Goal: Feedback & Contribution: Contribute content

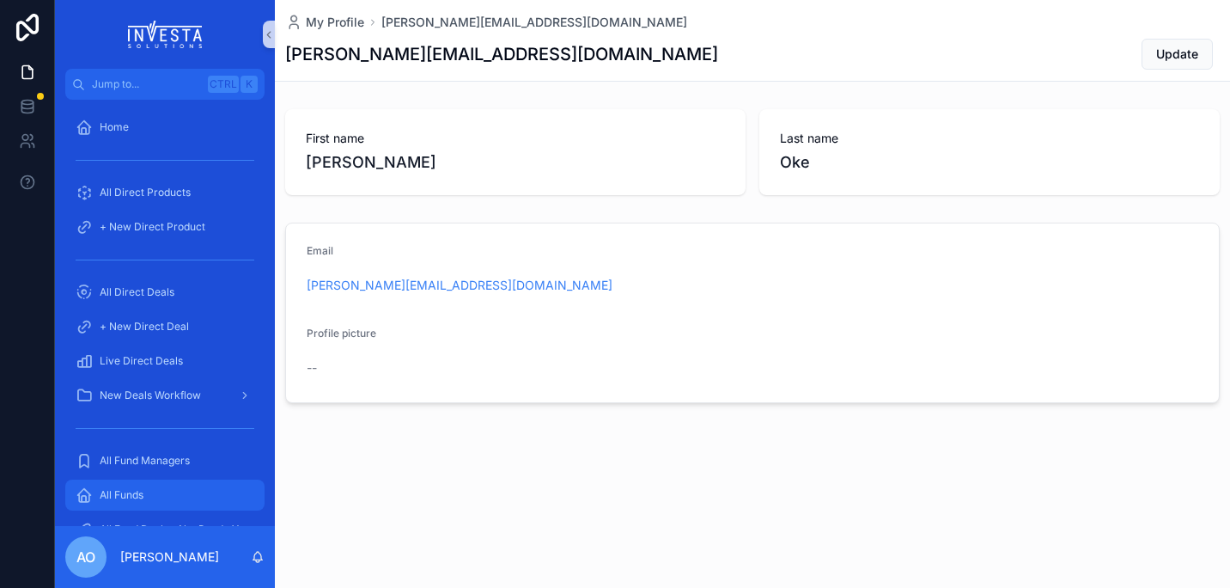
click at [123, 490] on span "All Funds" at bounding box center [122, 495] width 44 height 14
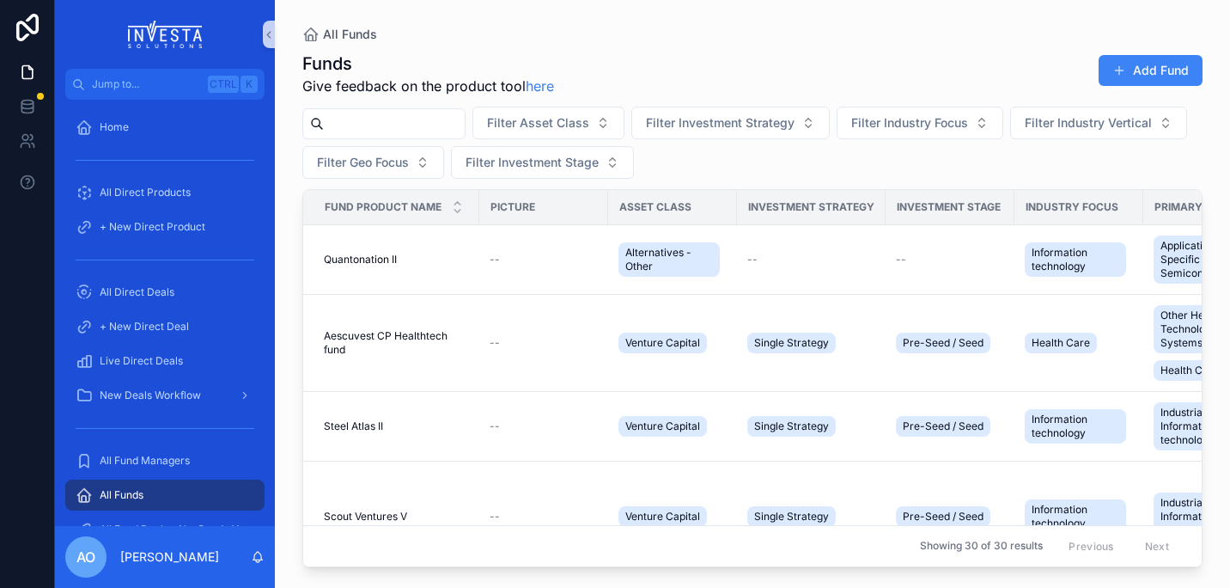
click at [369, 124] on input "scrollable content" at bounding box center [394, 124] width 141 height 24
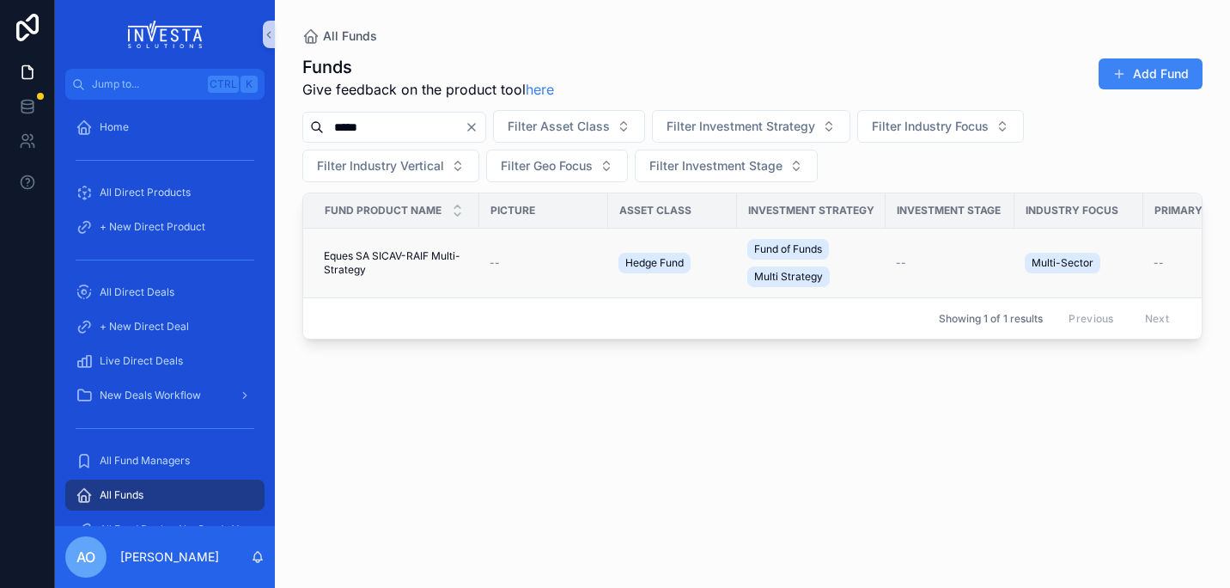
type input "*****"
click at [372, 255] on span "Eques SA SICAV-RAIF Multi-Strategy" at bounding box center [396, 262] width 145 height 27
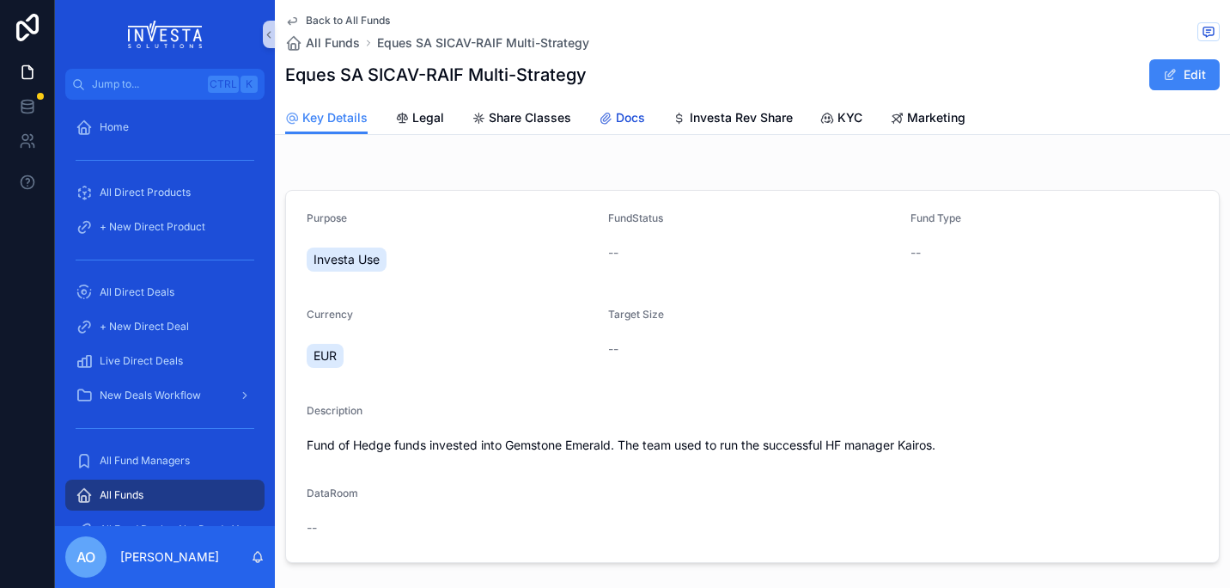
click at [632, 115] on span "Docs" at bounding box center [630, 117] width 29 height 17
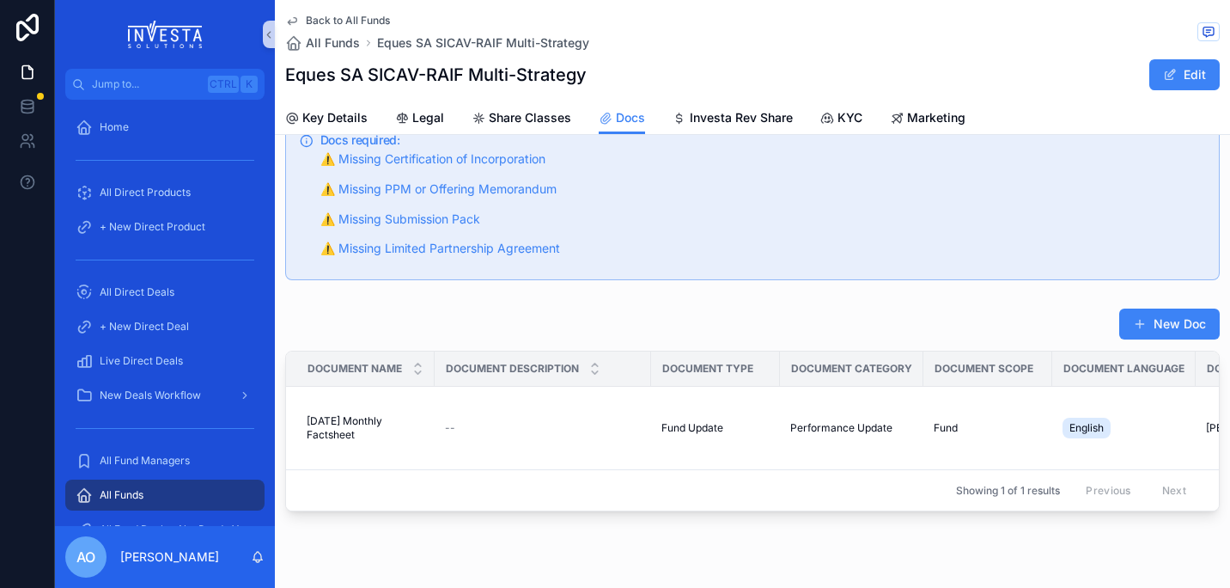
scroll to position [96, 0]
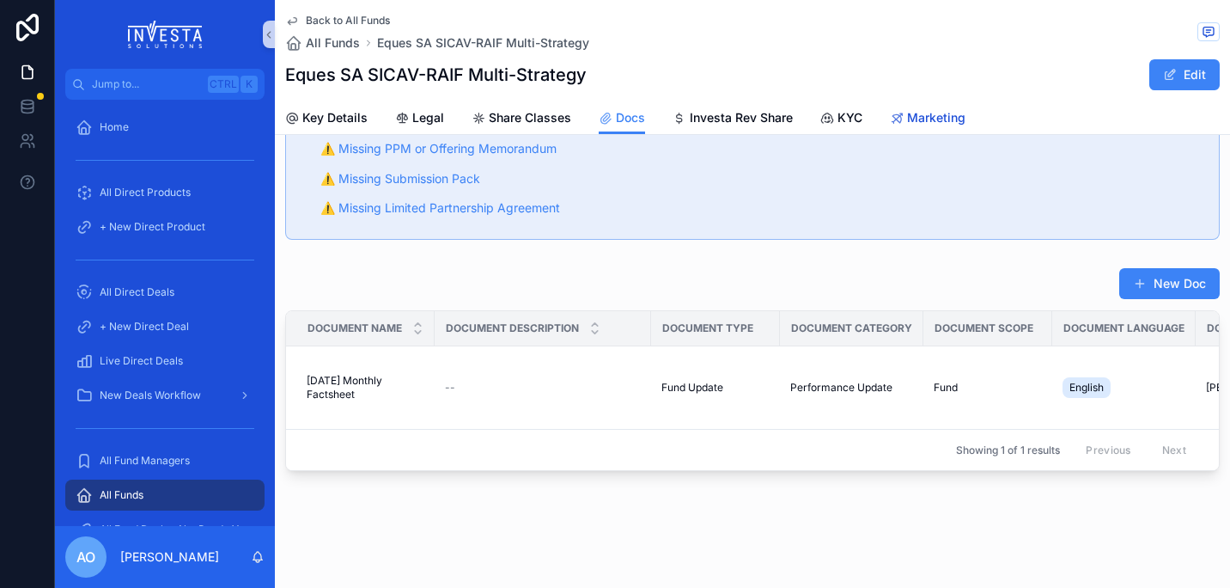
click at [898, 115] on span "Marketing" at bounding box center [936, 117] width 58 height 17
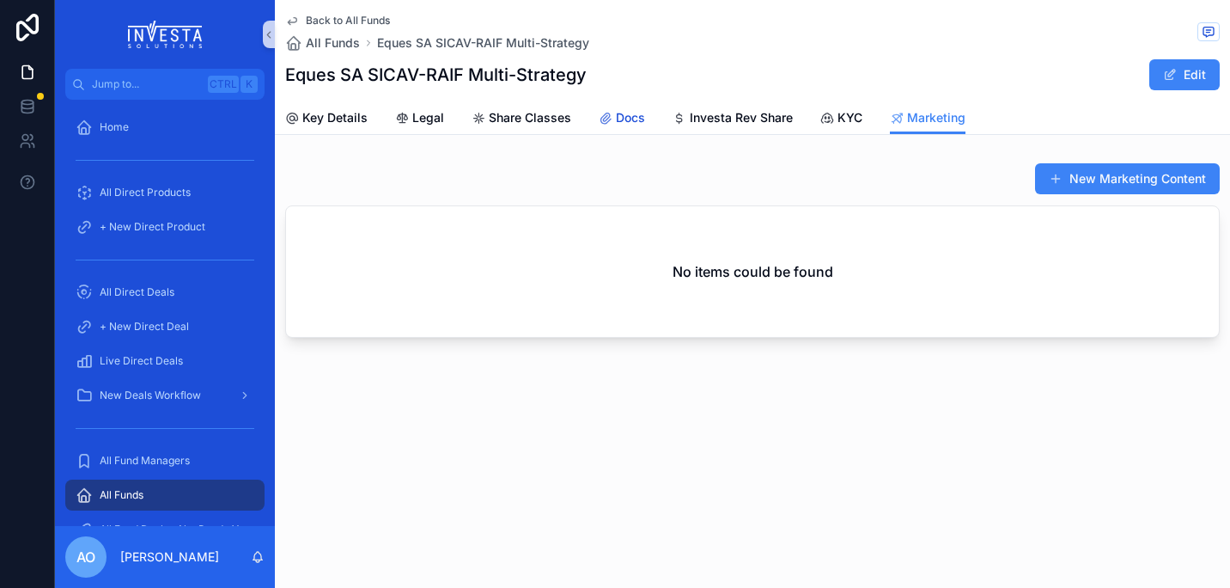
click at [625, 117] on span "Docs" at bounding box center [630, 117] width 29 height 17
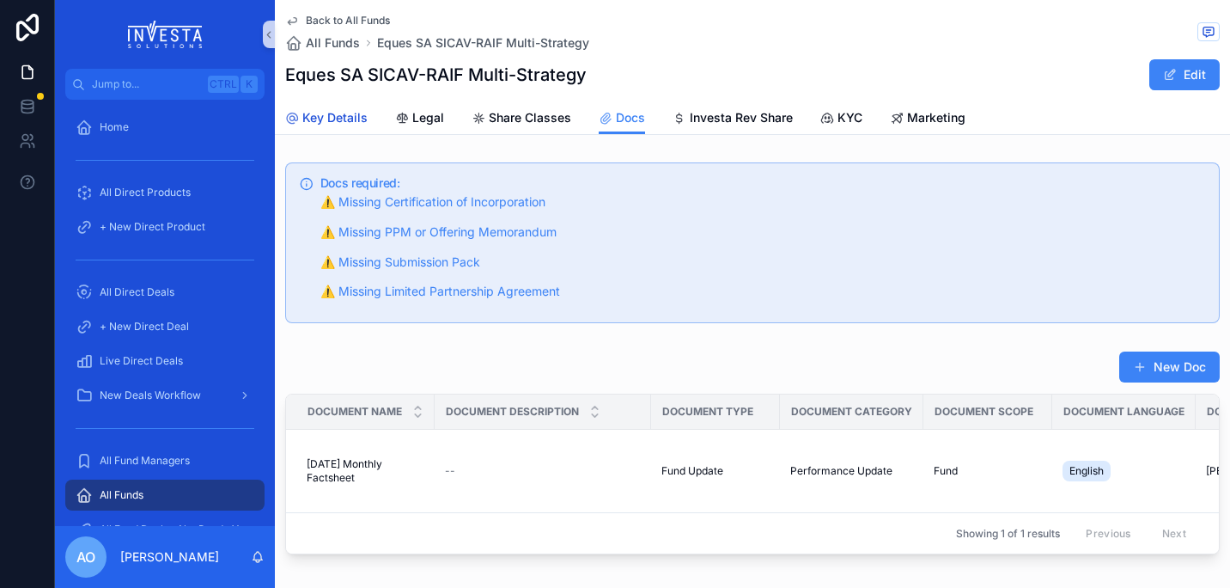
click at [342, 125] on span "Key Details" at bounding box center [334, 117] width 65 height 17
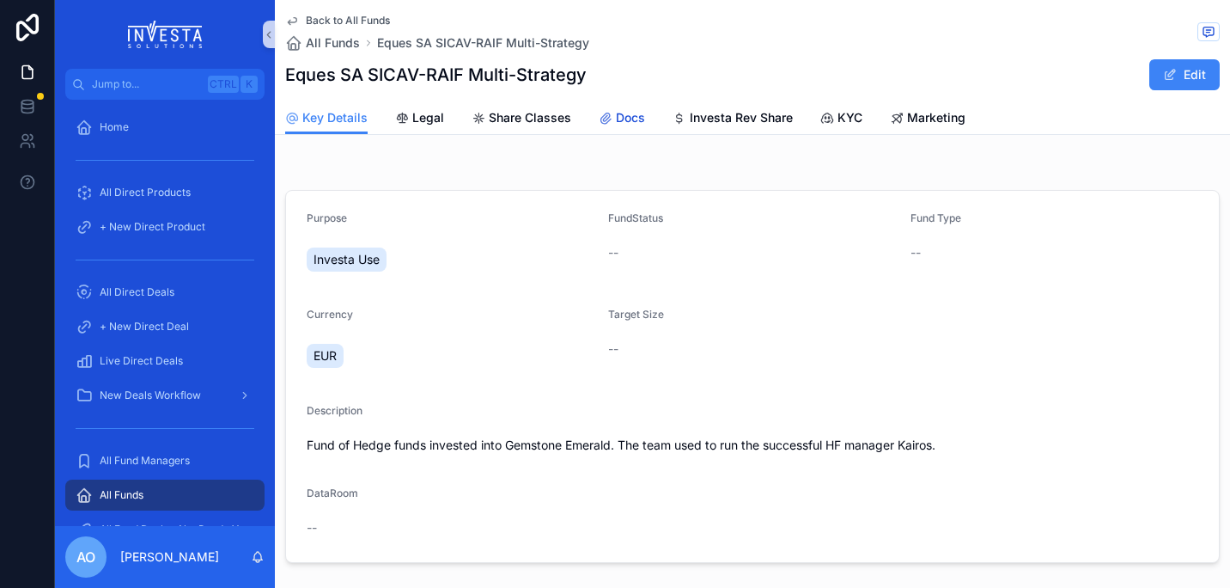
click at [612, 116] on div "Docs" at bounding box center [622, 117] width 46 height 17
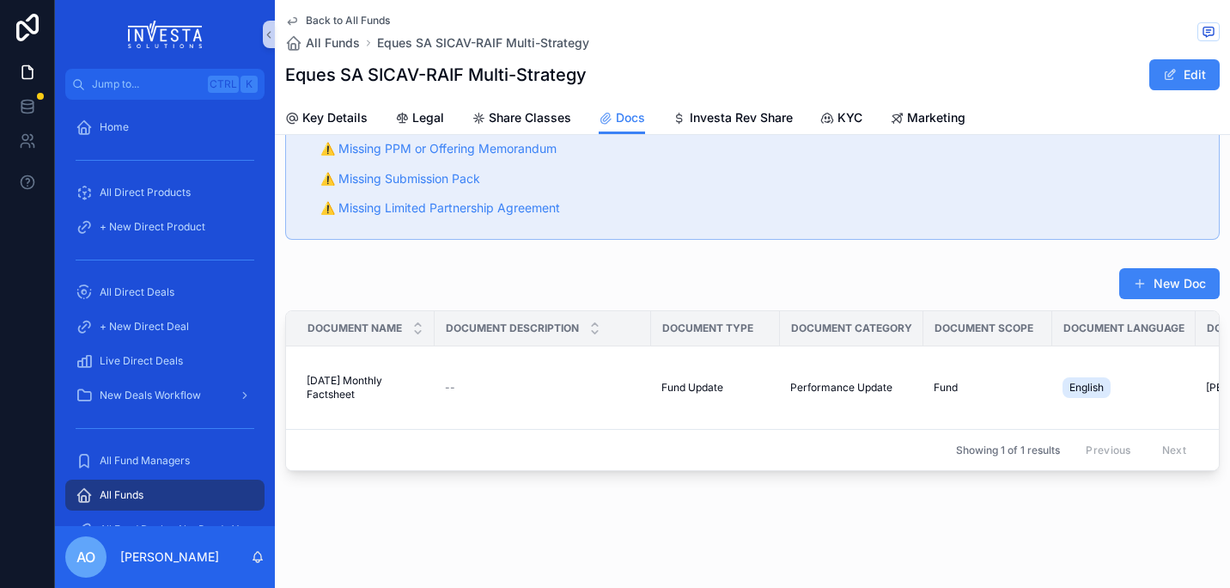
scroll to position [91, 0]
click at [898, 273] on button "New Doc" at bounding box center [1170, 283] width 101 height 31
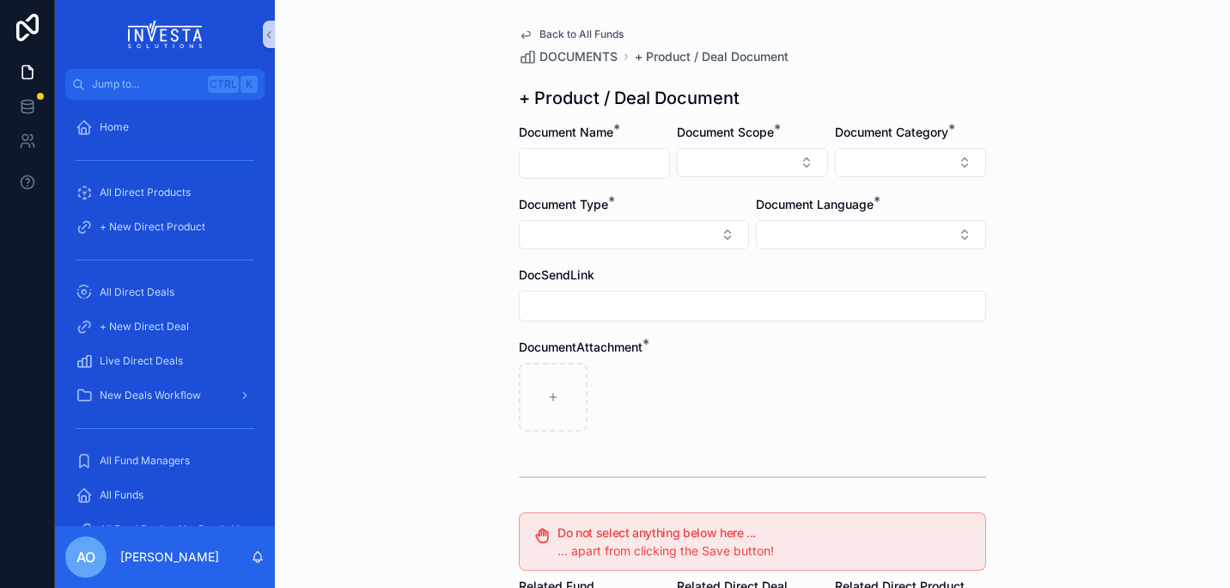
click at [605, 161] on input "scrollable content" at bounding box center [594, 163] width 149 height 24
type input "**********"
click at [802, 162] on button "Select Button" at bounding box center [752, 162] width 151 height 29
click at [699, 256] on div "Fund" at bounding box center [747, 257] width 206 height 27
click at [898, 158] on button "Select Button" at bounding box center [910, 162] width 151 height 29
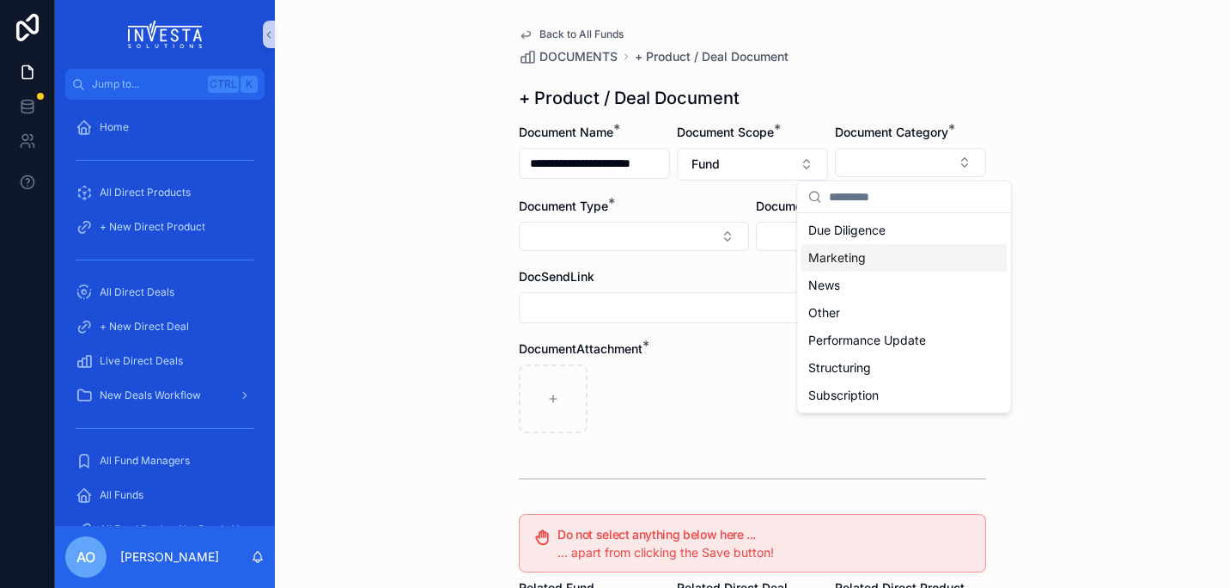
click at [866, 264] on div "Marketing" at bounding box center [905, 257] width 206 height 27
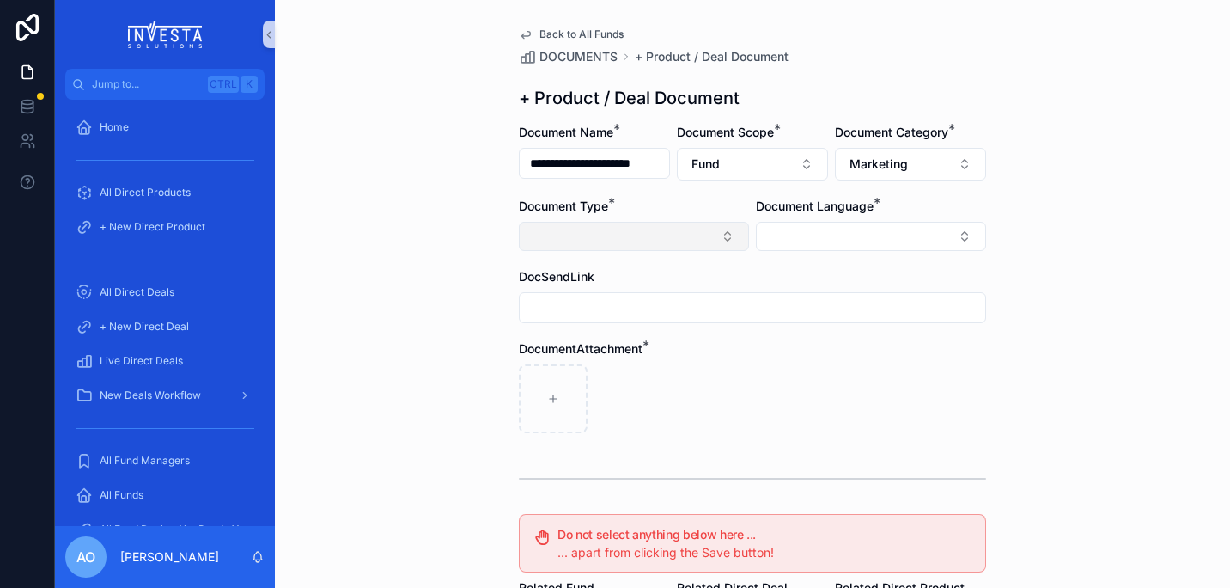
click at [724, 241] on button "Select Button" at bounding box center [634, 236] width 230 height 29
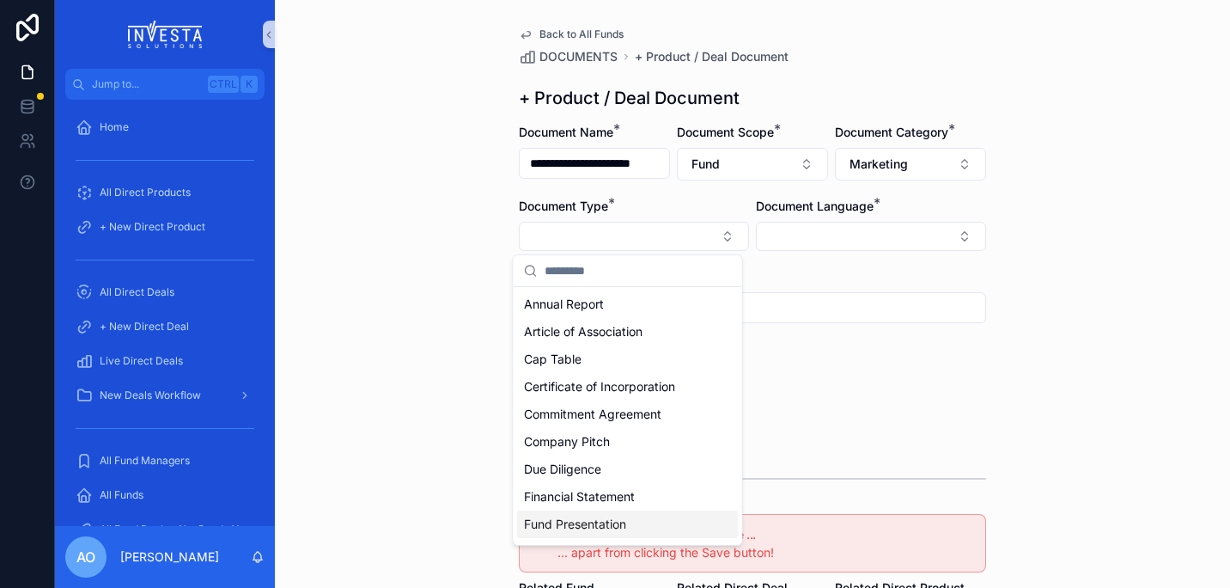
click at [603, 521] on span "Fund Presentation" at bounding box center [575, 524] width 102 height 17
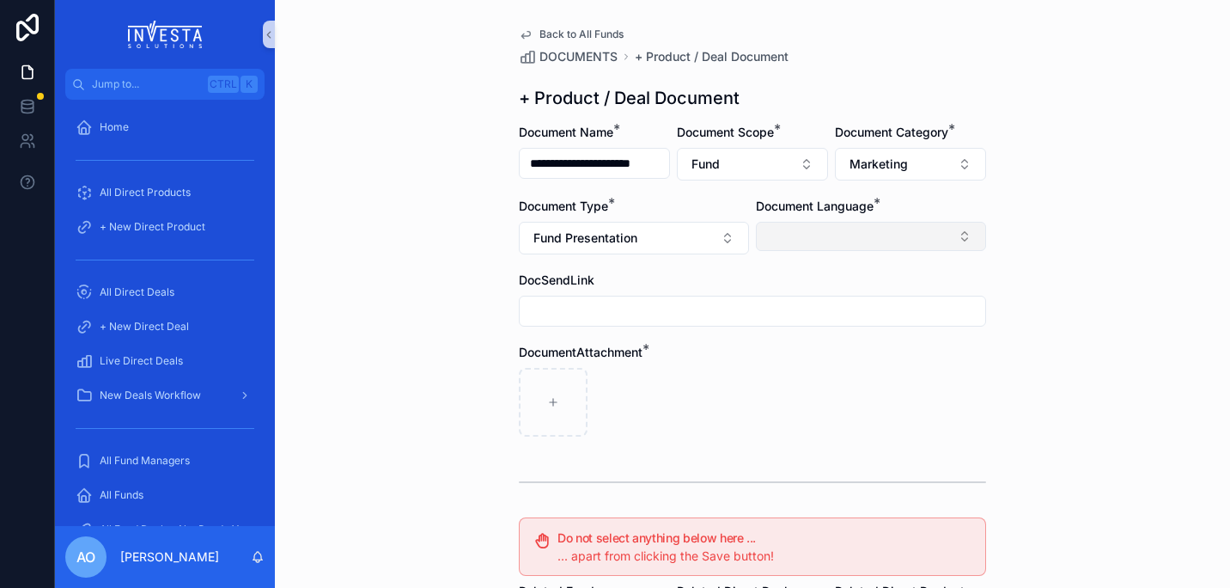
click at [898, 232] on button "Select Button" at bounding box center [871, 236] width 230 height 29
click at [826, 348] on div "English" at bounding box center [865, 358] width 222 height 27
click at [730, 434] on div "scrollable content" at bounding box center [752, 403] width 467 height 69
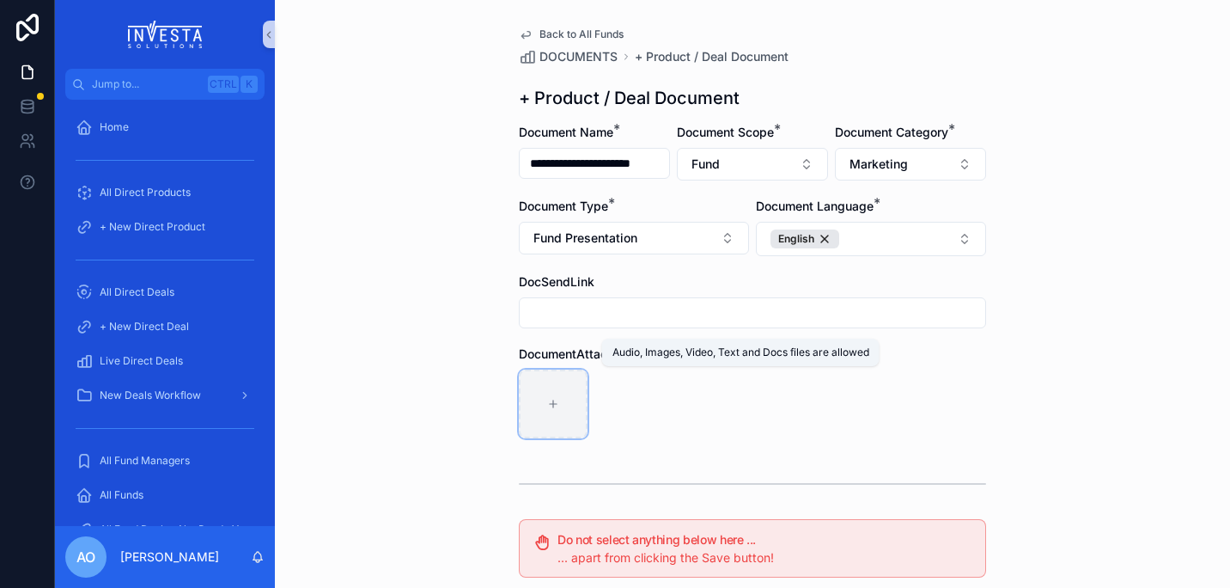
click at [553, 406] on icon "scrollable content" at bounding box center [553, 403] width 0 height 7
type input "**********"
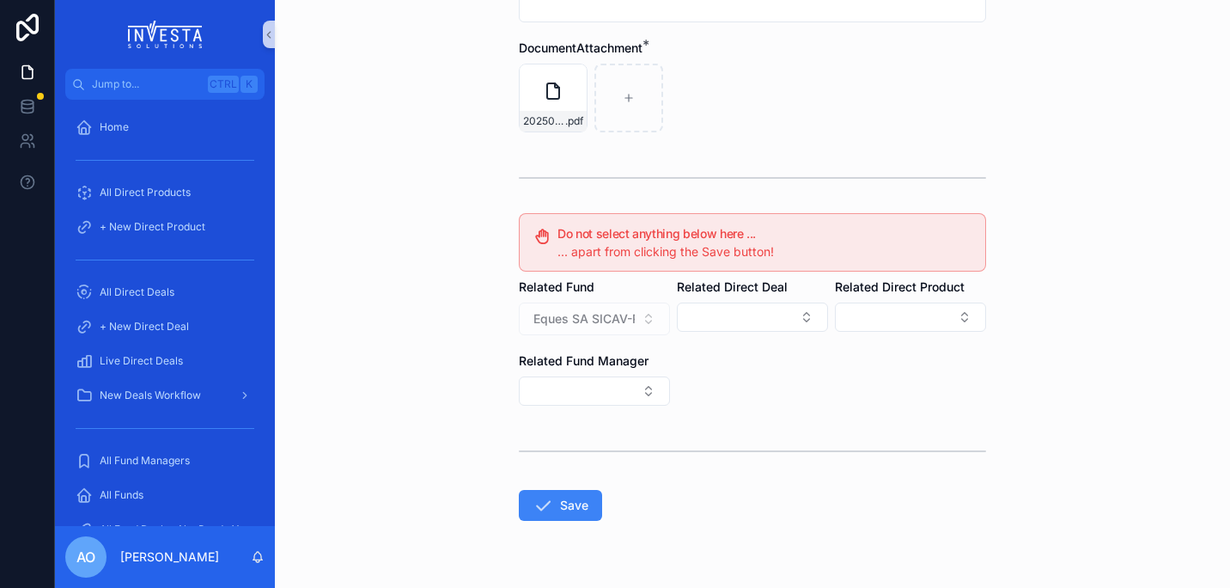
scroll to position [343, 0]
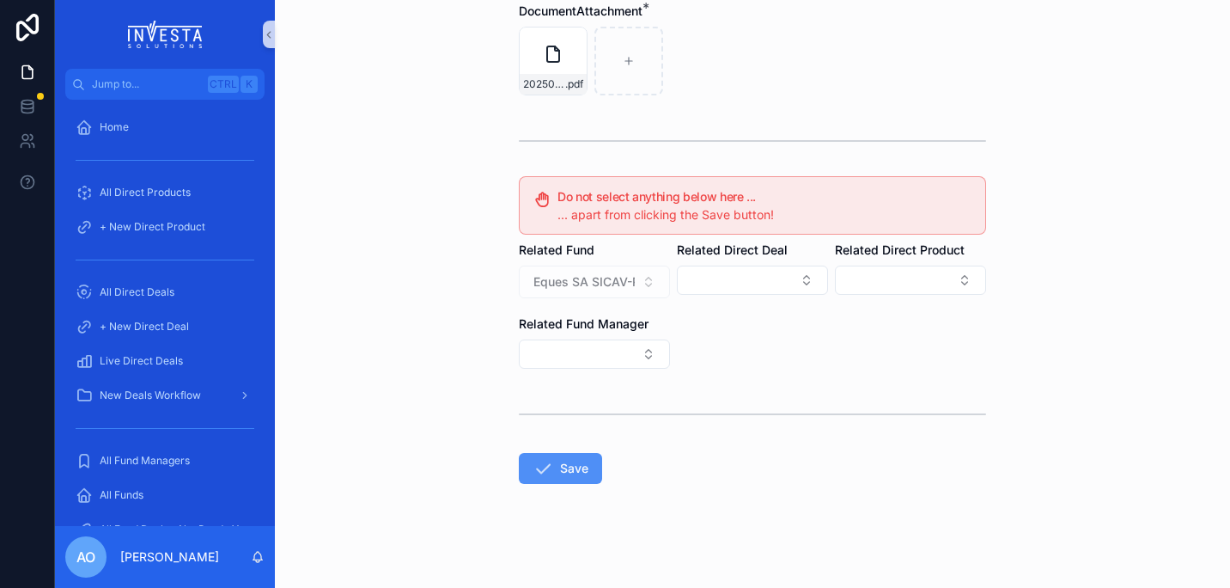
click at [561, 465] on button "Save" at bounding box center [560, 468] width 83 height 31
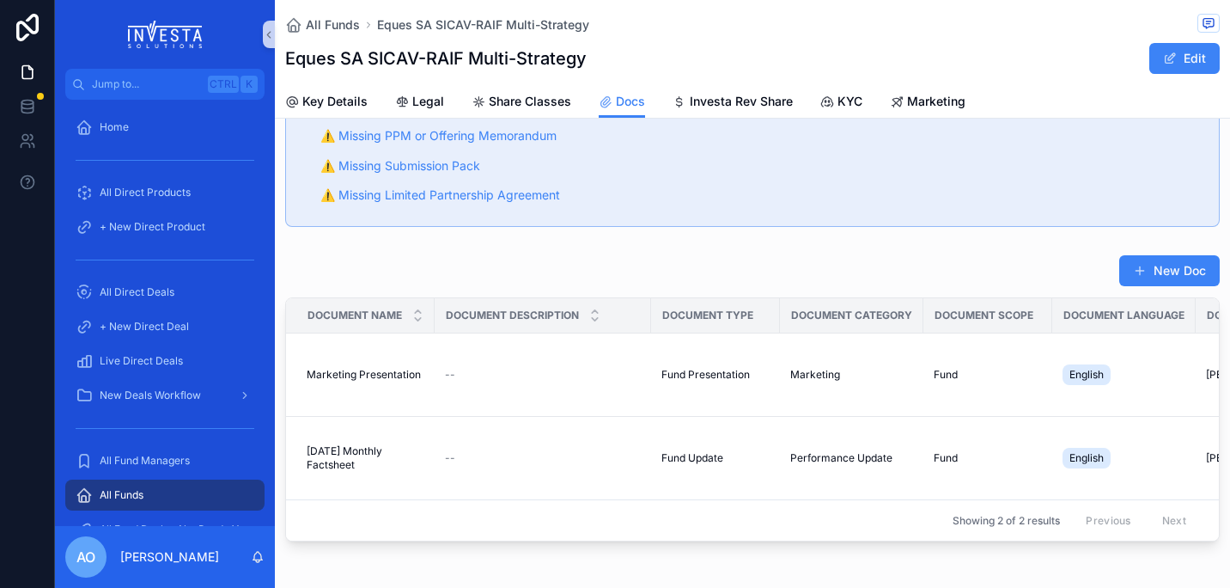
scroll to position [163, 0]
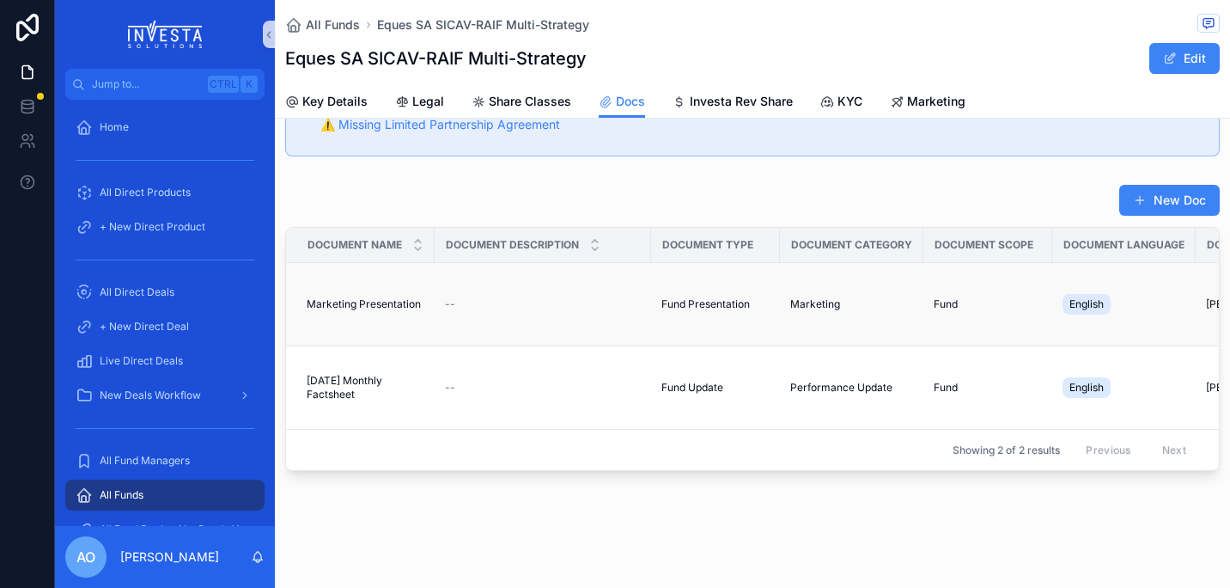
click at [382, 297] on span "Marketing Presentation" at bounding box center [364, 304] width 114 height 14
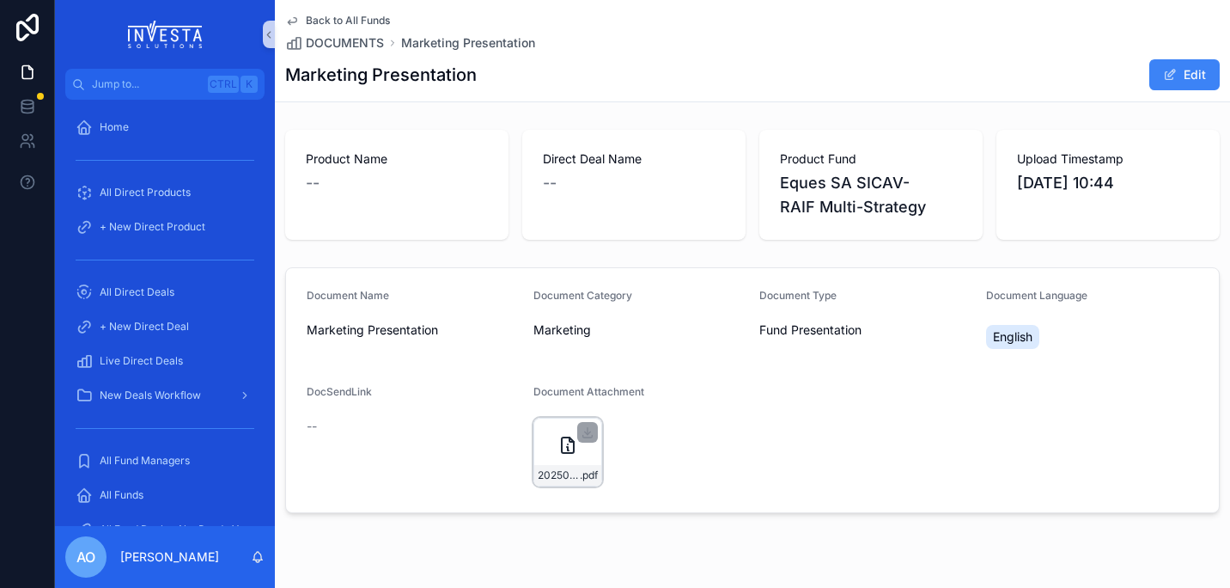
click at [570, 439] on icon "scrollable content" at bounding box center [568, 445] width 21 height 21
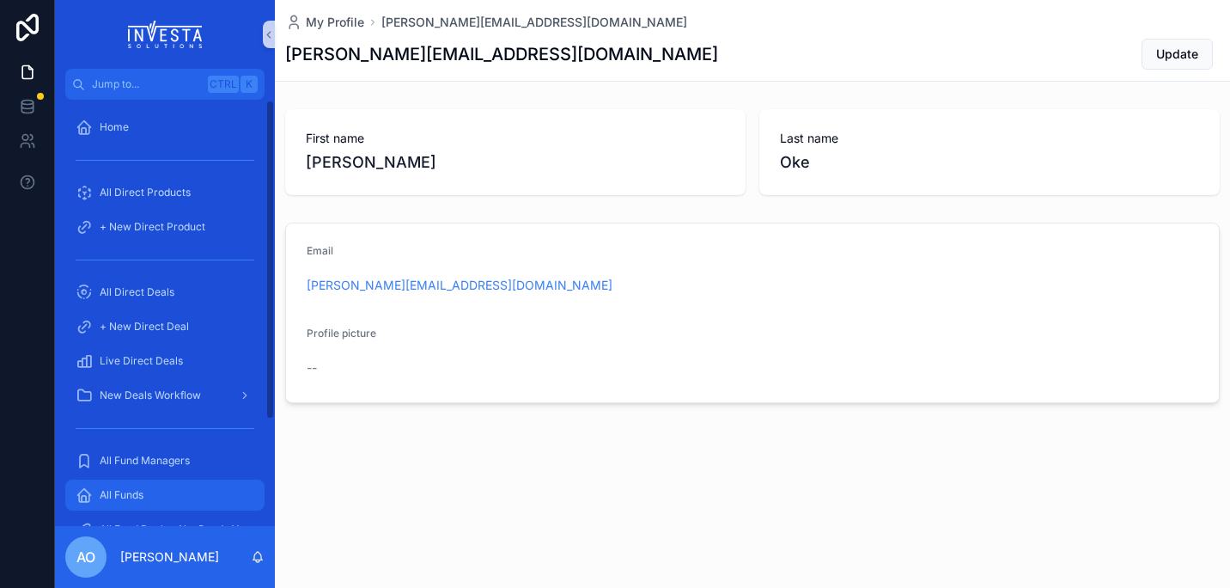
drag, startPoint x: 149, startPoint y: 488, endPoint x: 158, endPoint y: 485, distance: 9.3
click at [149, 488] on div "All Funds" at bounding box center [165, 494] width 179 height 27
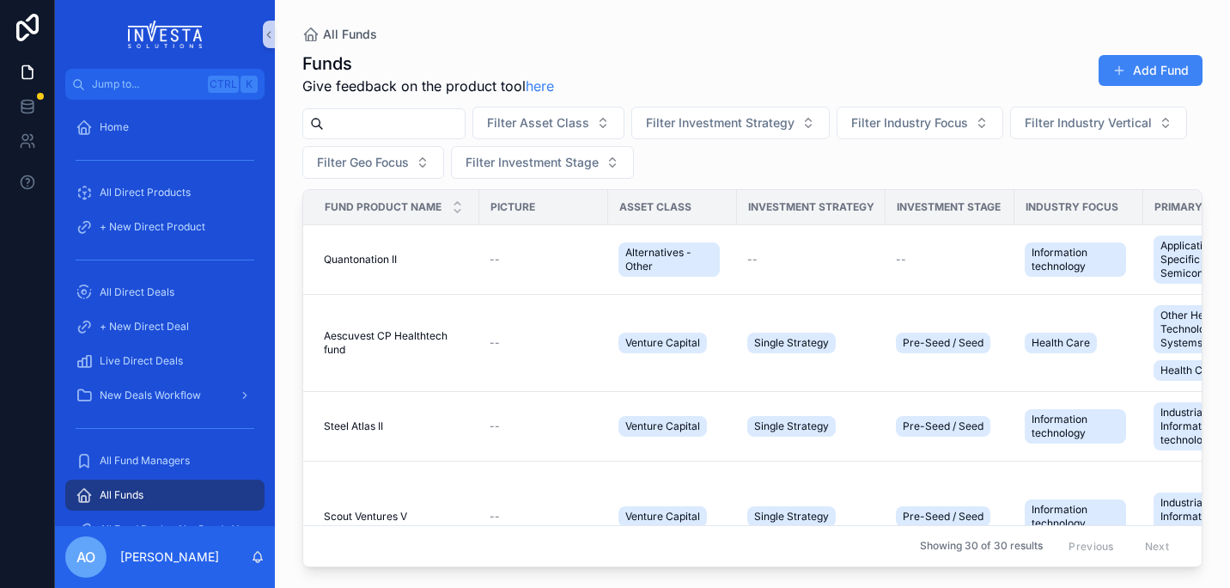
click at [358, 132] on input "scrollable content" at bounding box center [394, 124] width 141 height 24
type input "*****"
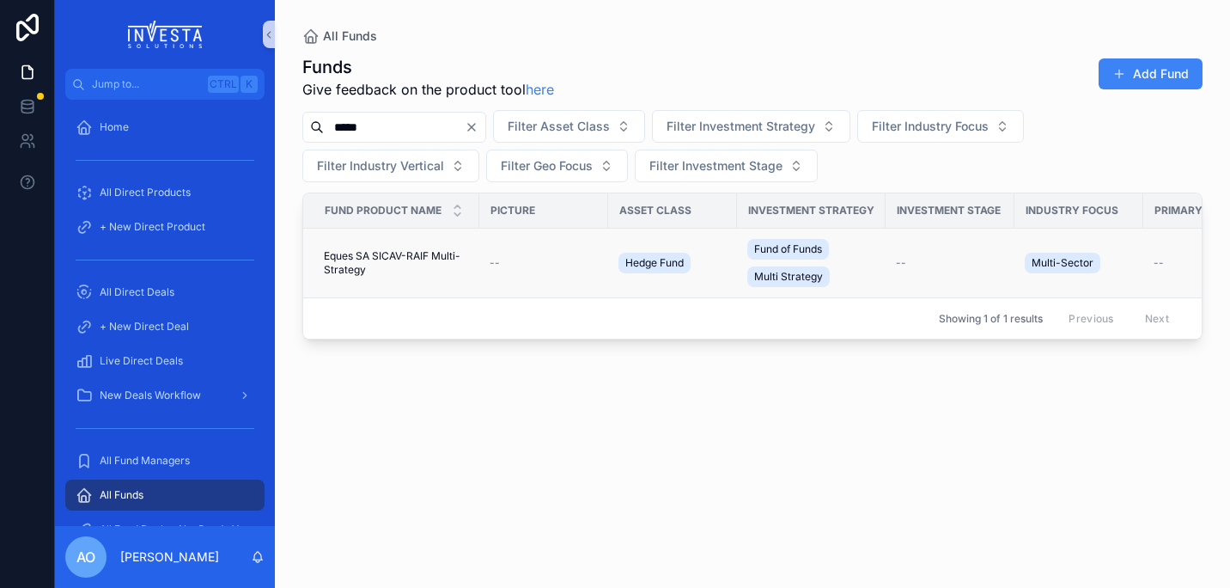
click at [387, 250] on span "Eques SA SICAV-RAIF Multi-Strategy" at bounding box center [396, 262] width 145 height 27
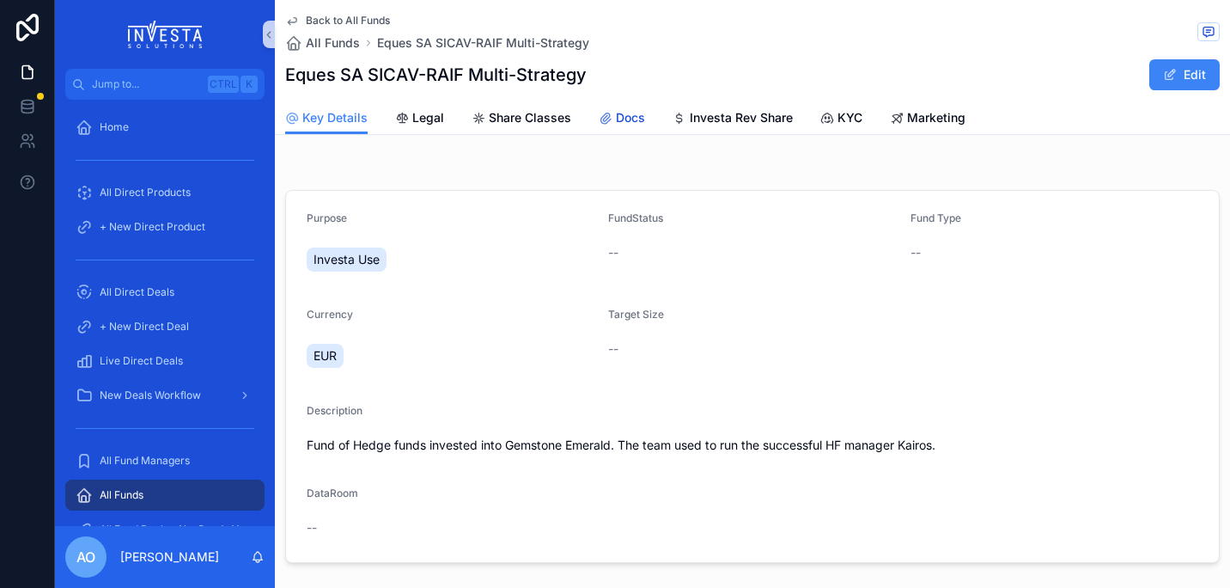
click at [612, 123] on div "Docs" at bounding box center [622, 117] width 46 height 17
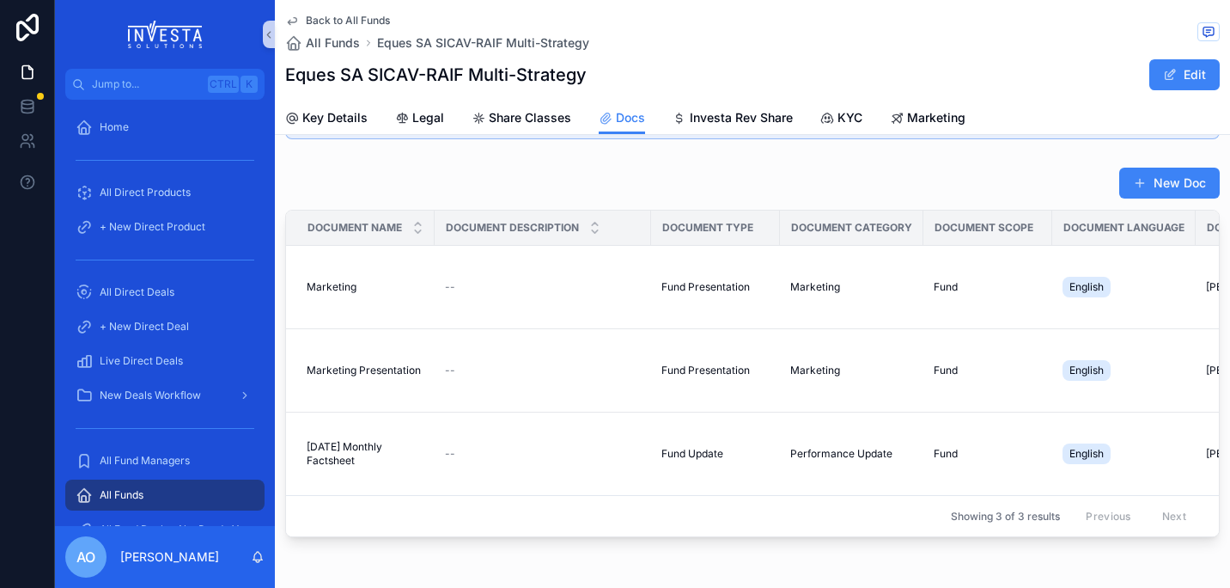
scroll to position [226, 0]
